Goal: Navigation & Orientation: Find specific page/section

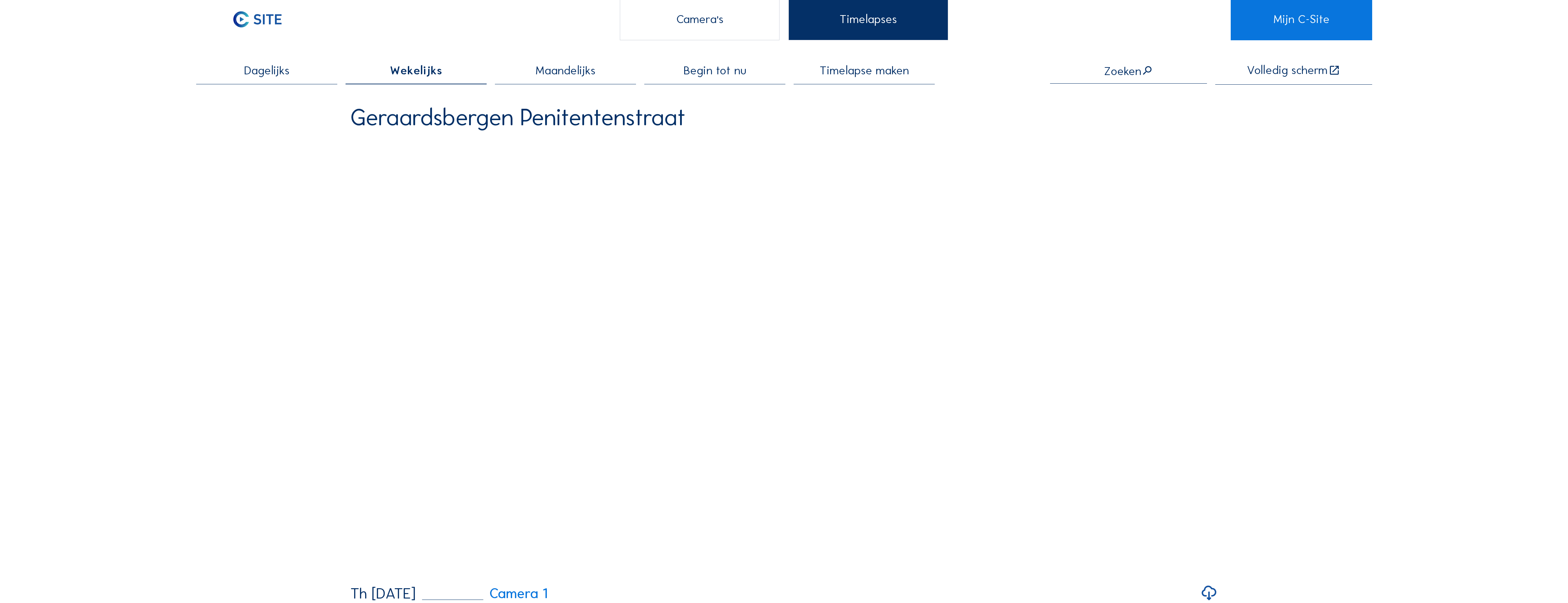
scroll to position [46, 0]
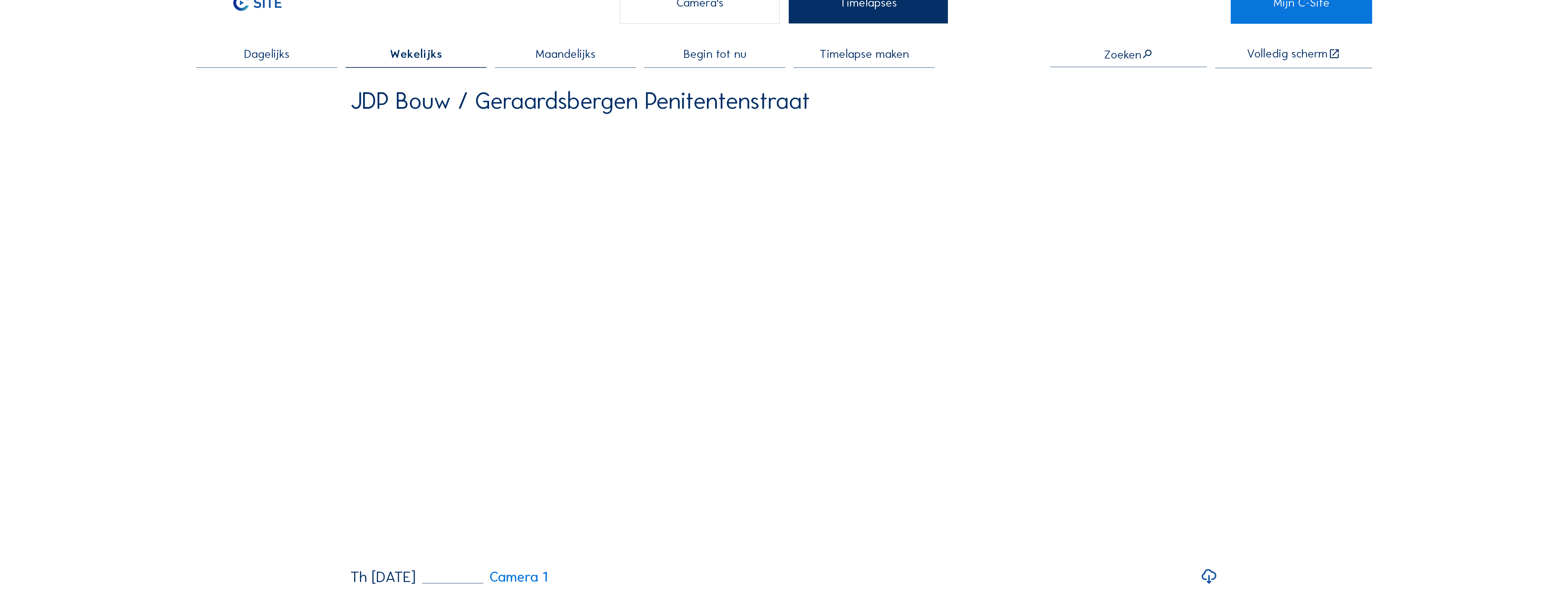
click at [708, 14] on div "Camera's" at bounding box center [699, 3] width 160 height 41
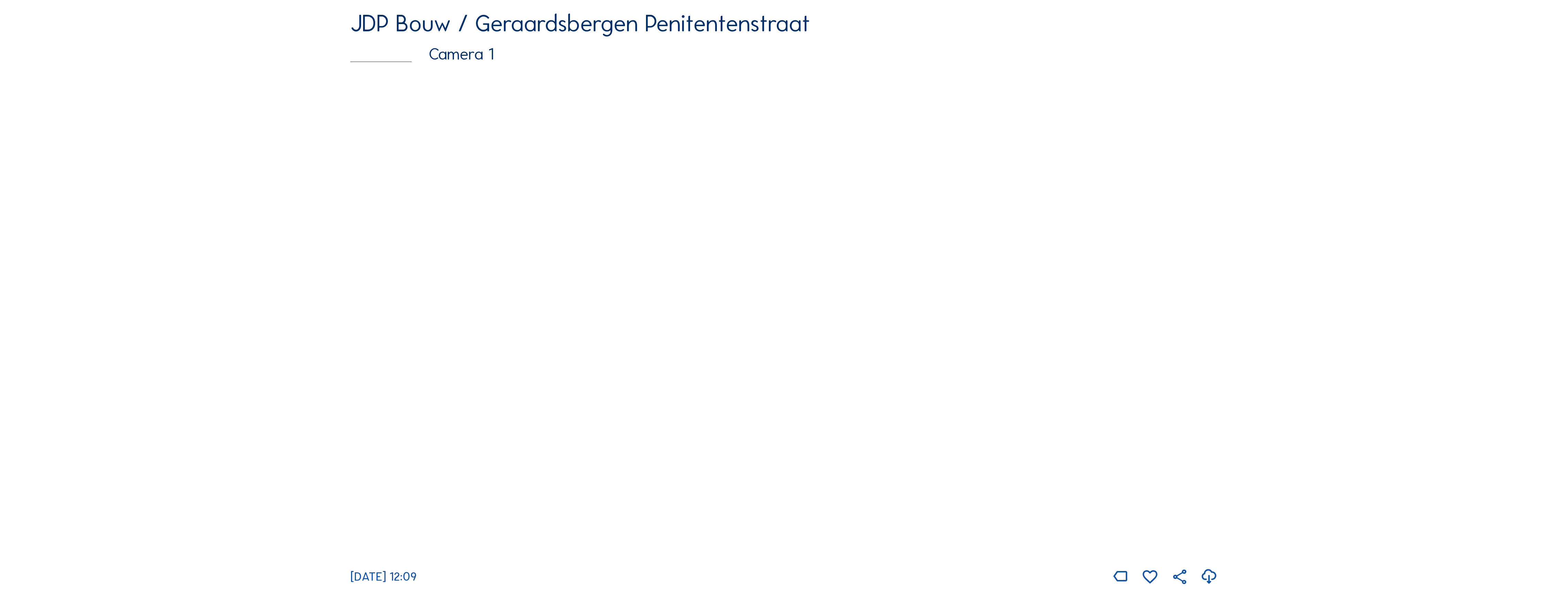
scroll to position [138, 0]
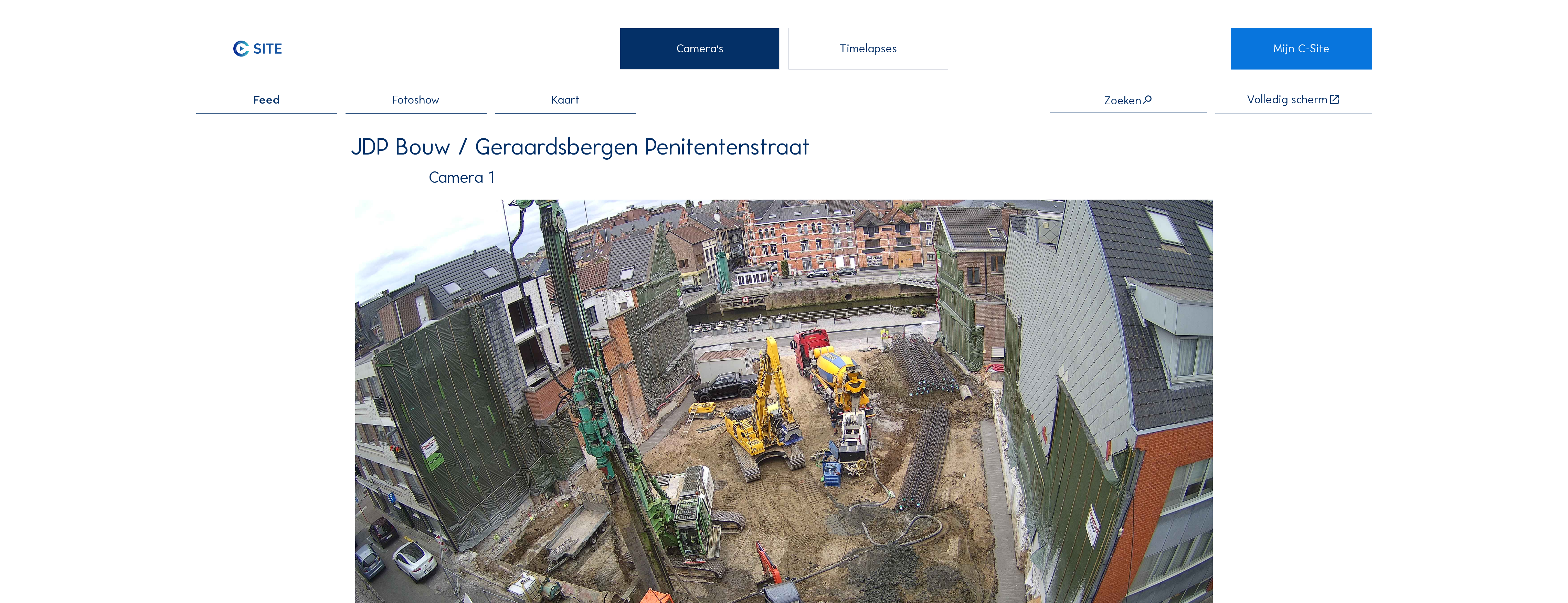
scroll to position [183, 0]
